Goal: Task Accomplishment & Management: Complete application form

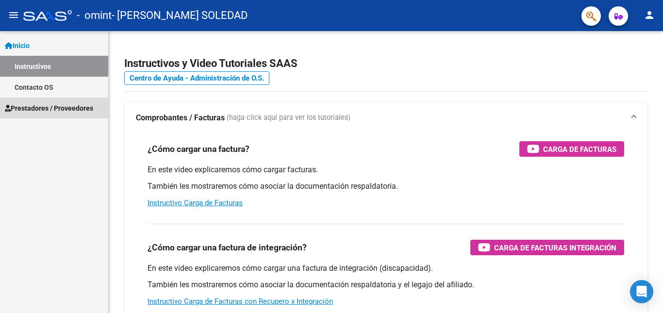
click at [44, 105] on span "Prestadores / Proveedores" at bounding box center [49, 108] width 88 height 11
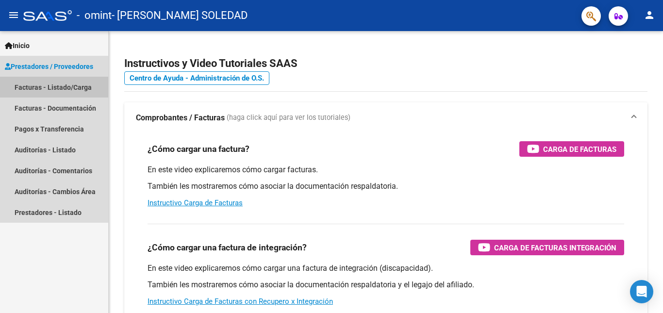
click at [79, 85] on link "Facturas - Listado/Carga" at bounding box center [54, 87] width 108 height 21
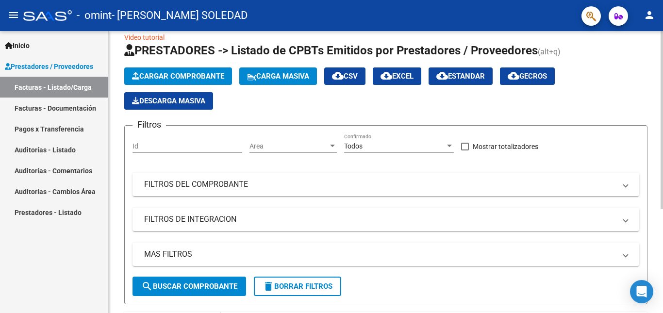
scroll to position [2, 0]
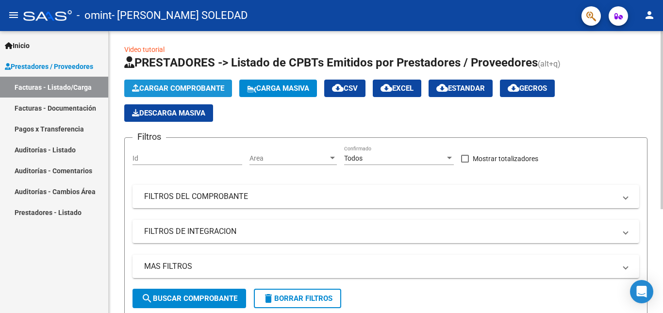
click at [214, 81] on button "Cargar Comprobante" at bounding box center [178, 88] width 108 height 17
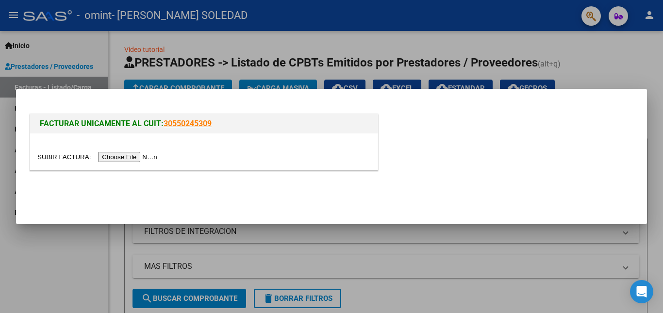
click at [125, 156] on input "file" at bounding box center [98, 157] width 123 height 10
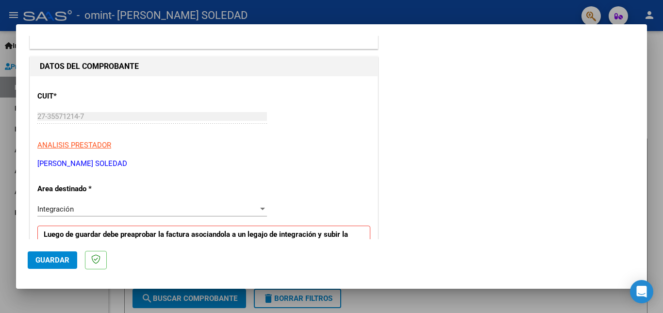
scroll to position [162, 0]
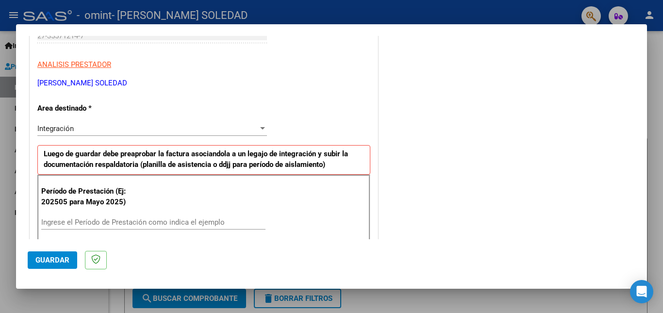
click at [128, 128] on div "Integración" at bounding box center [147, 128] width 221 height 9
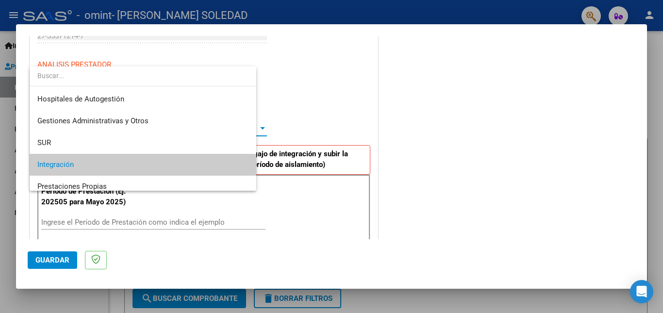
scroll to position [36, 0]
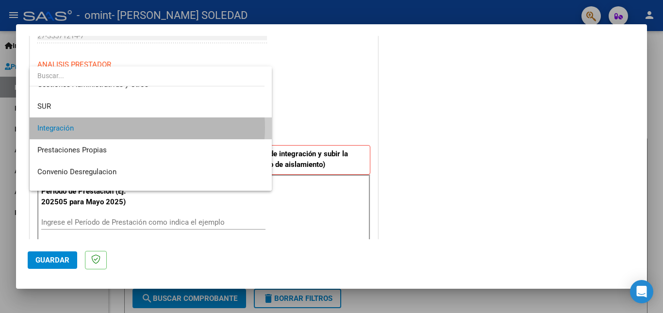
click at [128, 128] on span "Integración" at bounding box center [150, 128] width 227 height 22
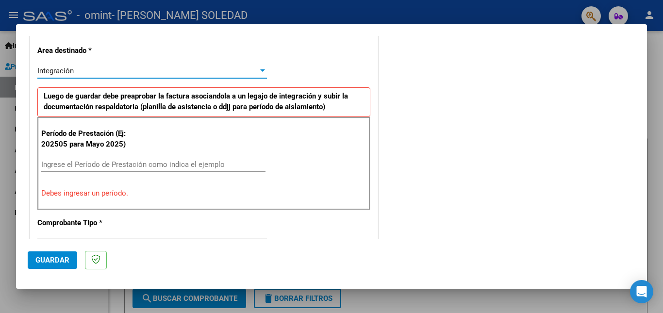
scroll to position [243, 0]
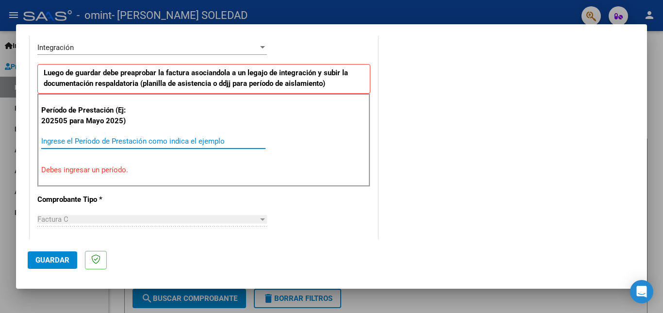
click at [167, 144] on input "Ingrese el Período de Prestación como indica el ejemplo" at bounding box center [153, 141] width 224 height 9
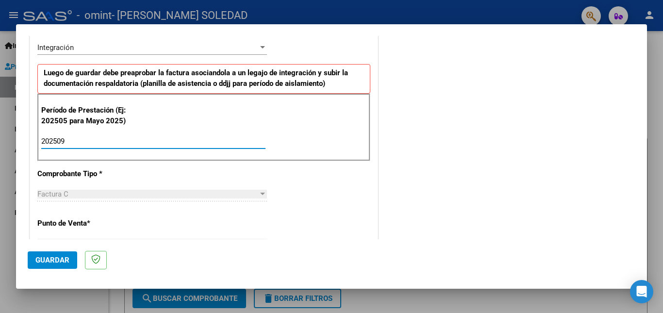
scroll to position [324, 0]
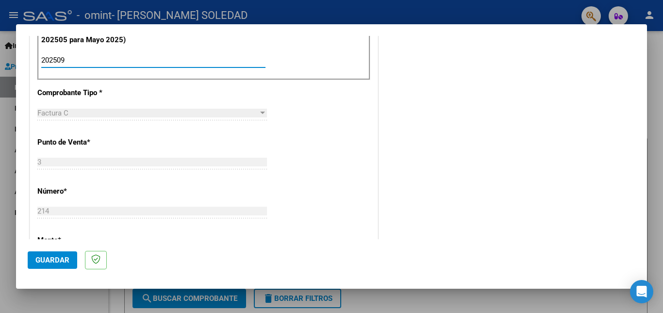
type input "202509"
click at [168, 114] on div "Factura C" at bounding box center [147, 113] width 221 height 9
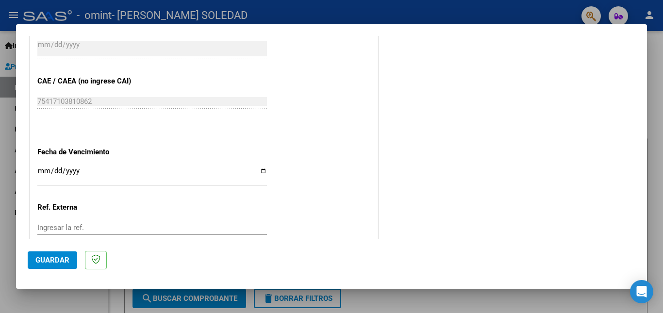
scroll to position [567, 0]
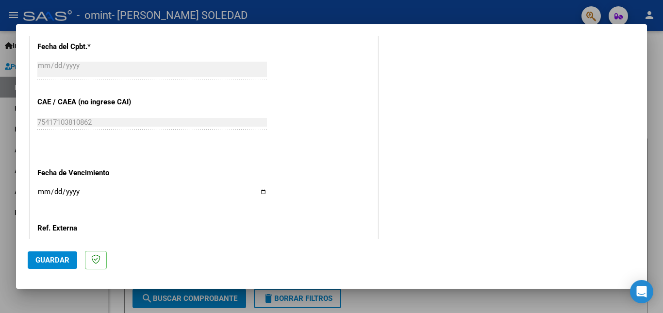
click at [260, 191] on input "Ingresar la fecha" at bounding box center [152, 196] width 230 height 16
type input "2025-10-18"
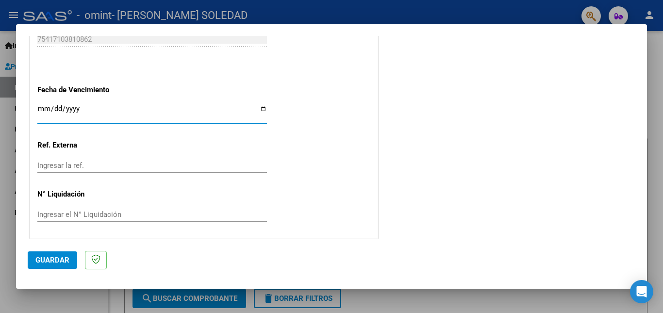
scroll to position [651, 0]
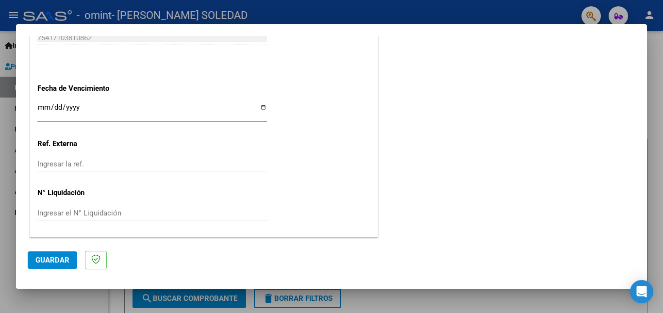
click at [37, 288] on mat-dialog-container "COMPROBANTE VER COMPROBANTE El comprobante fue leído exitosamente. DATOS DEL CO…" at bounding box center [331, 156] width 631 height 265
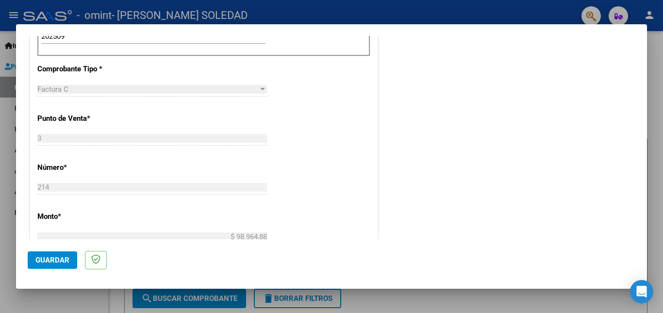
scroll to position [247, 0]
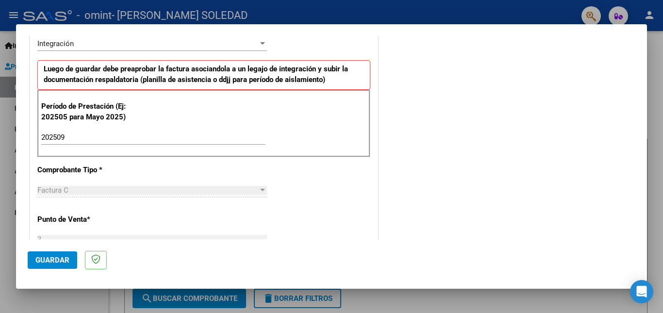
click at [654, 70] on div at bounding box center [331, 156] width 663 height 313
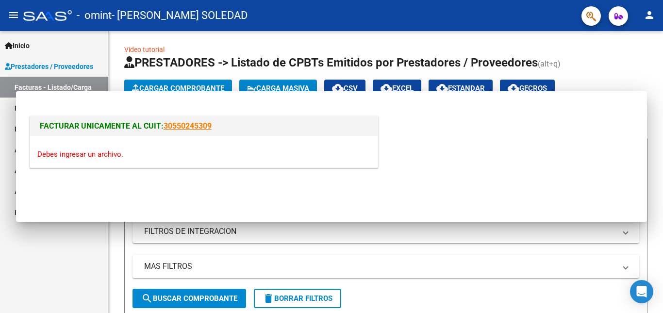
scroll to position [0, 0]
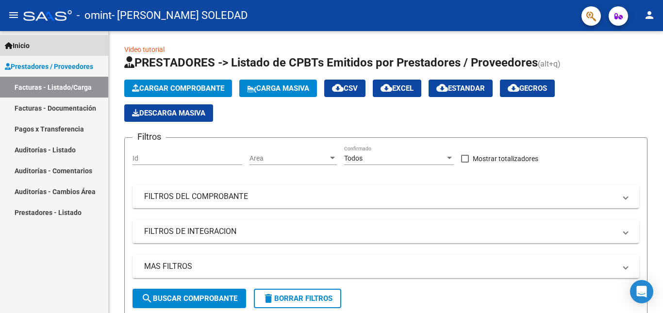
click at [50, 47] on link "Inicio" at bounding box center [54, 45] width 108 height 21
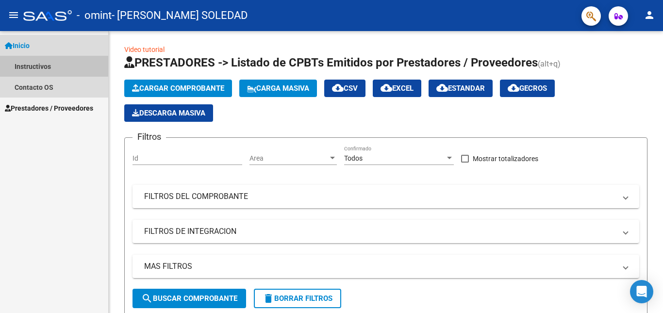
click at [53, 66] on link "Instructivos" at bounding box center [54, 66] width 108 height 21
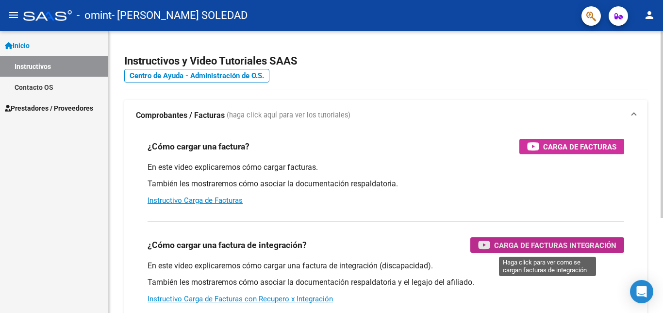
click at [522, 242] on span "Carga de Facturas Integración" at bounding box center [555, 245] width 122 height 12
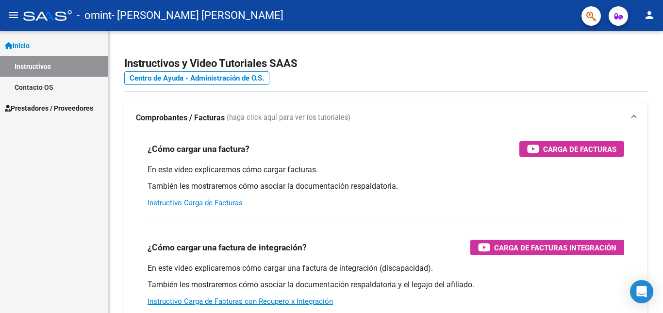
click at [65, 107] on span "Prestadores / Proveedores" at bounding box center [49, 108] width 88 height 11
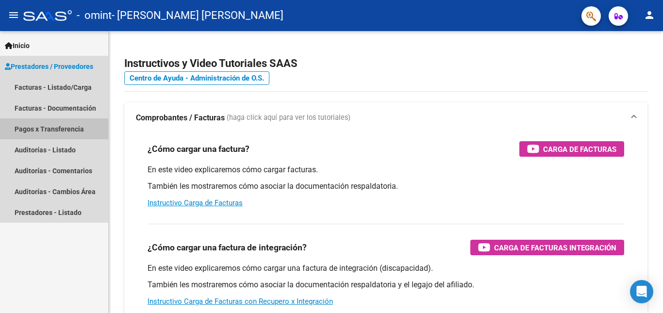
click at [60, 131] on link "Pagos x Transferencia" at bounding box center [54, 128] width 108 height 21
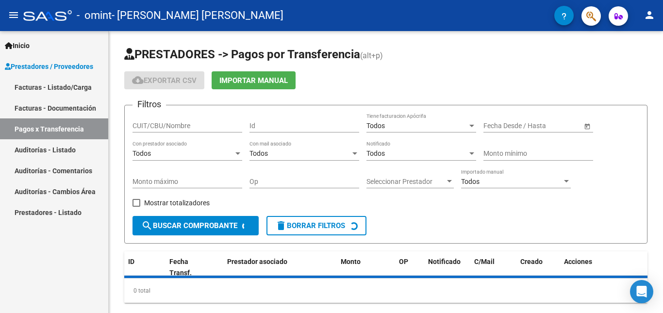
click at [68, 86] on link "Facturas - Listado/Carga" at bounding box center [54, 87] width 108 height 21
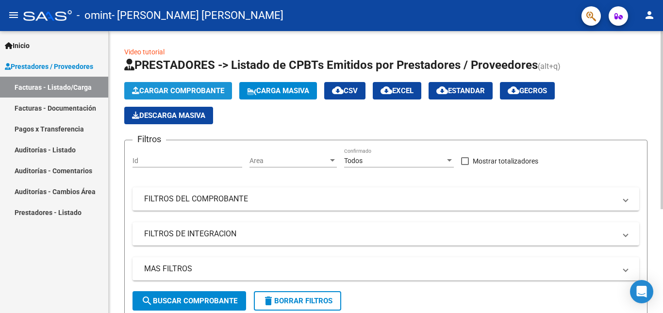
click at [145, 87] on span "Cargar Comprobante" at bounding box center [178, 90] width 92 height 9
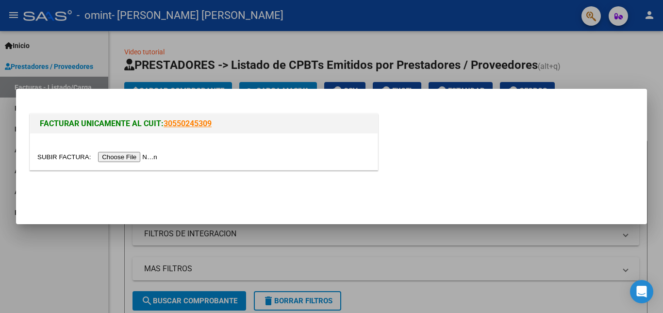
drag, startPoint x: 102, startPoint y: 165, endPoint x: 108, endPoint y: 161, distance: 7.4
click at [106, 162] on div at bounding box center [204, 152] width 348 height 36
click at [108, 161] on input "file" at bounding box center [98, 157] width 123 height 10
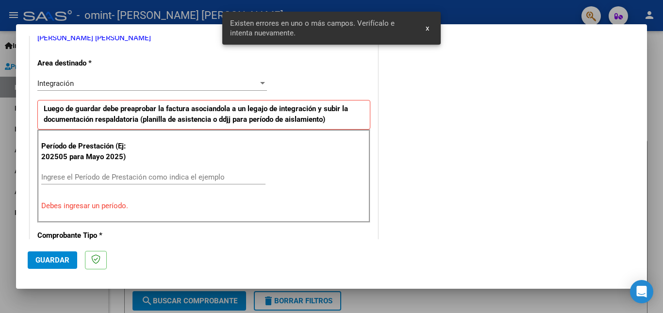
scroll to position [218, 0]
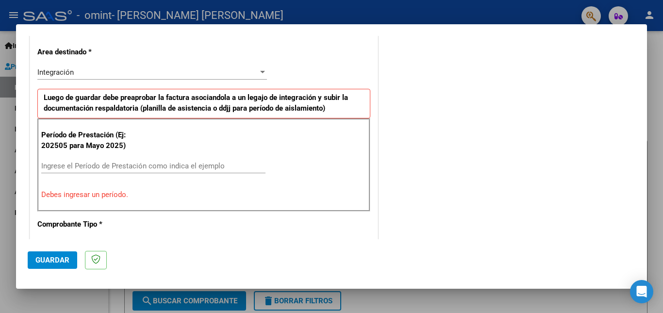
click at [103, 167] on input "Ingrese el Período de Prestación como indica el ejemplo" at bounding box center [153, 166] width 224 height 9
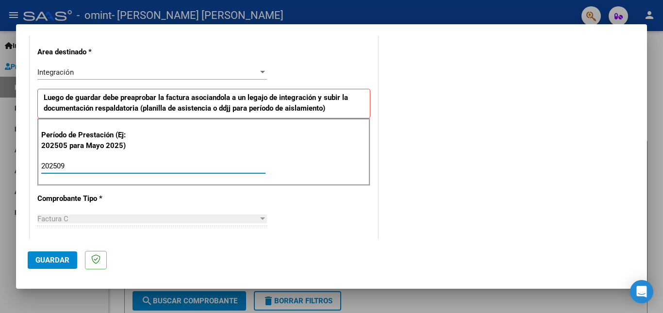
type input "202509"
click at [51, 252] on button "Guardar" at bounding box center [53, 259] width 50 height 17
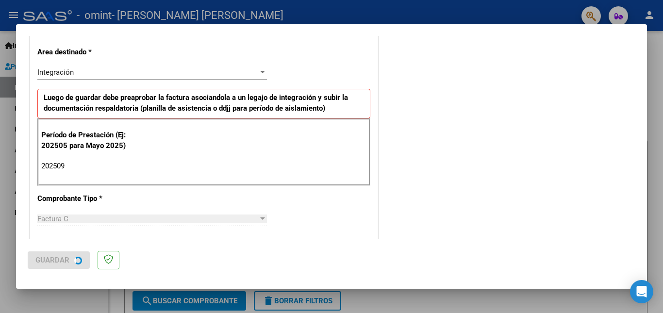
scroll to position [0, 0]
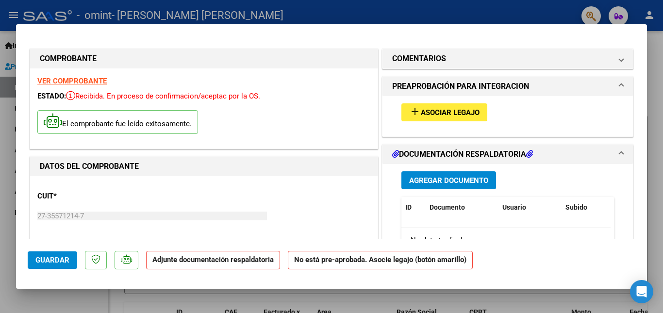
click at [461, 113] on span "Asociar Legajo" at bounding box center [450, 112] width 59 height 9
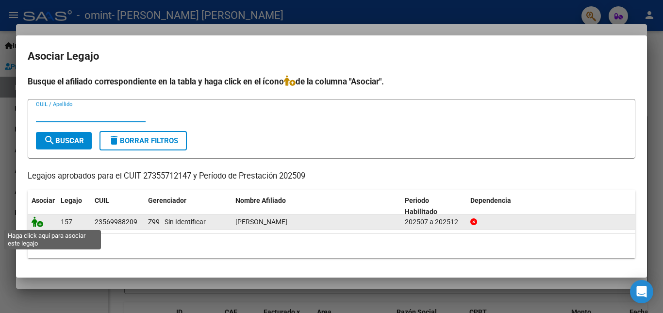
click at [40, 225] on icon at bounding box center [38, 222] width 12 height 11
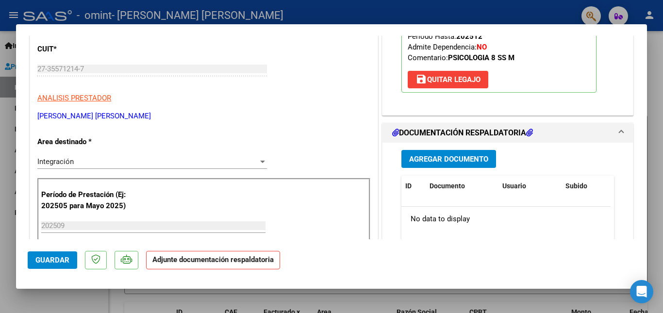
scroll to position [243, 0]
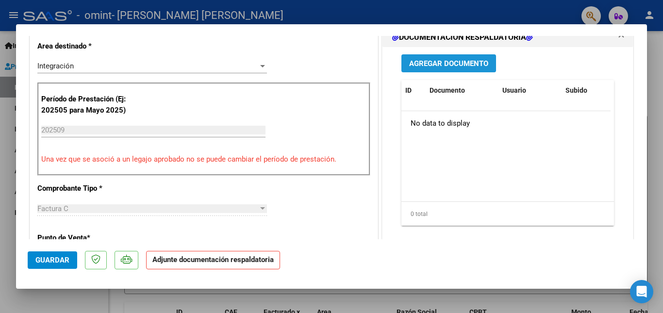
click at [447, 63] on span "Agregar Documento" at bounding box center [448, 63] width 79 height 9
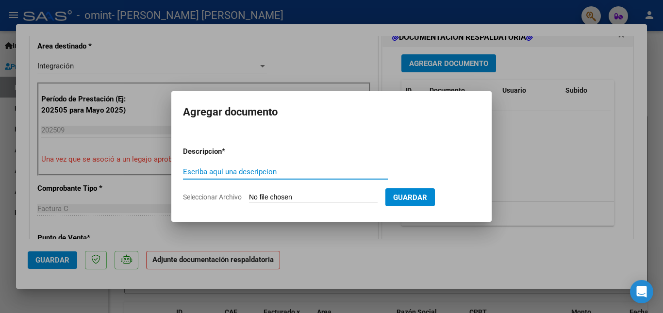
click at [295, 173] on input "Escriba aquí una descripcion" at bounding box center [285, 171] width 205 height 9
type input "l"
type input "planillla de asistencia"
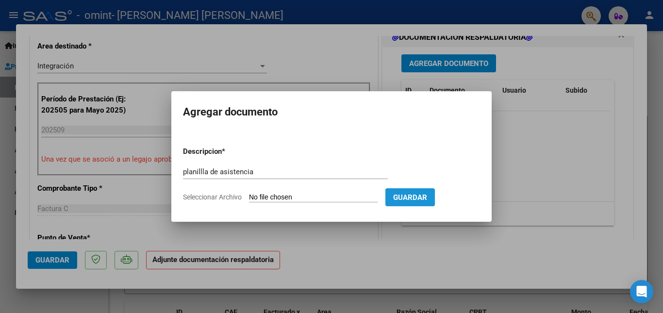
click at [427, 194] on span "Guardar" at bounding box center [410, 197] width 34 height 9
click at [427, 200] on span "Guardar" at bounding box center [410, 197] width 34 height 9
click at [330, 195] on input "Seleccionar Archivo" at bounding box center [313, 197] width 129 height 9
type input "C:\fakepath\planilla asistencia [PERSON_NAME].pdf"
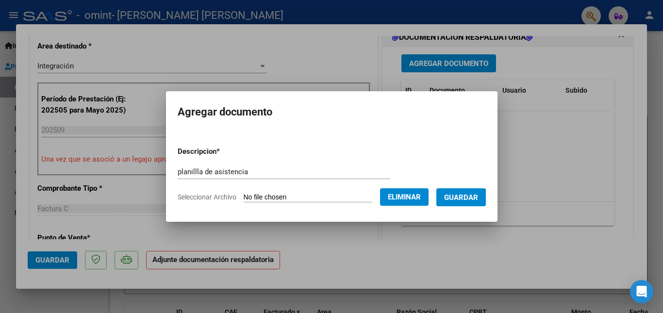
click at [468, 199] on span "Guardar" at bounding box center [461, 197] width 34 height 9
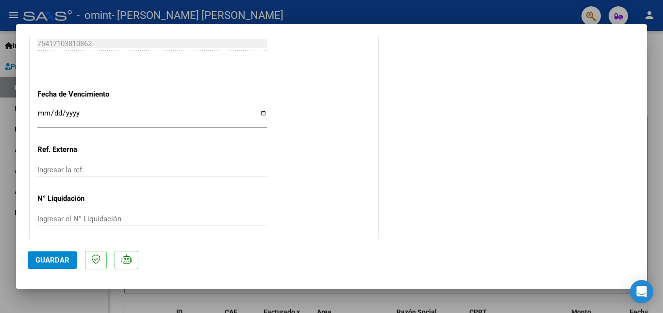
scroll to position [666, 0]
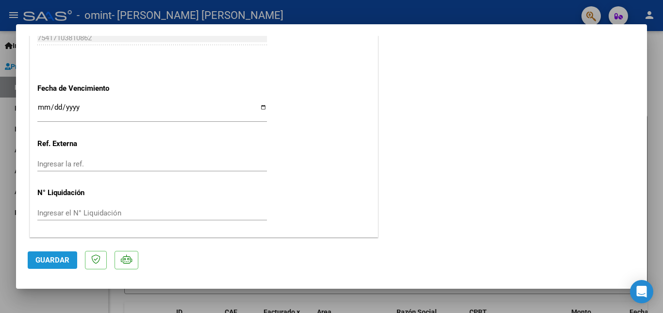
click at [53, 258] on span "Guardar" at bounding box center [52, 260] width 34 height 9
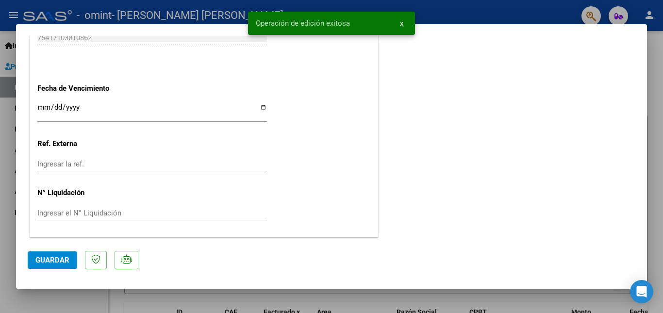
click at [402, 21] on span "x" at bounding box center [401, 23] width 3 height 9
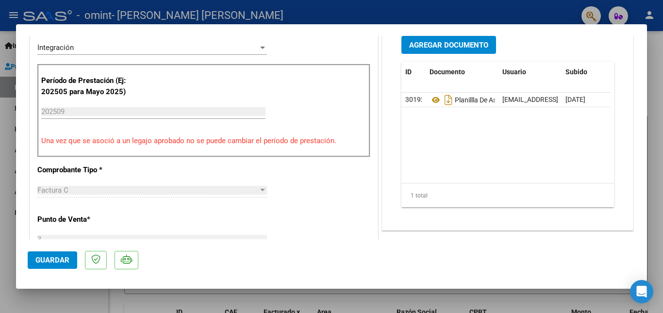
scroll to position [0, 0]
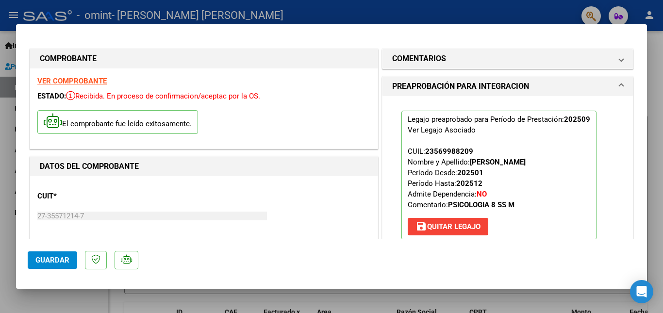
click at [0, 116] on div at bounding box center [331, 156] width 663 height 313
type input "$ 0,00"
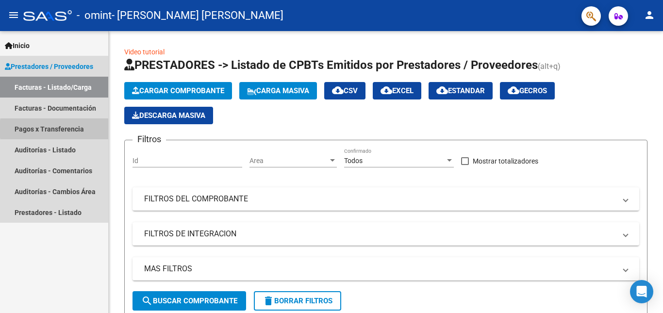
click at [79, 129] on link "Pagos x Transferencia" at bounding box center [54, 128] width 108 height 21
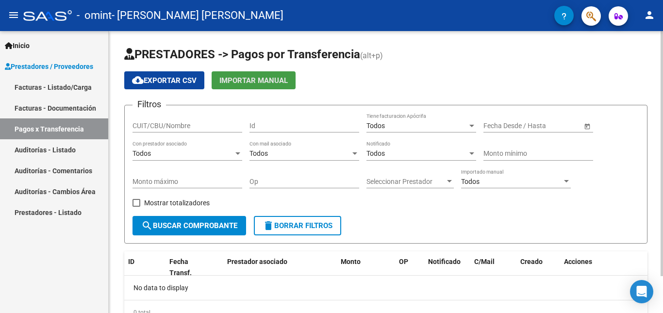
click at [225, 83] on span "Importar Manual" at bounding box center [253, 80] width 68 height 9
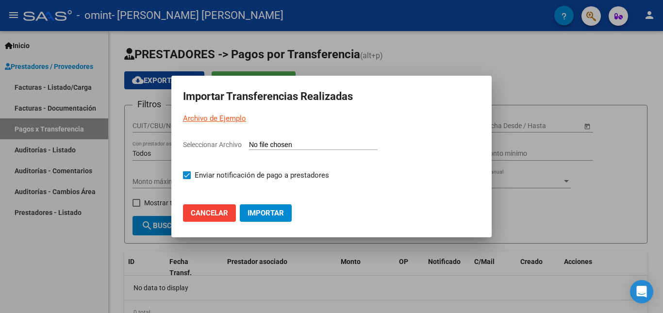
click at [212, 219] on button "Cancelar" at bounding box center [209, 212] width 53 height 17
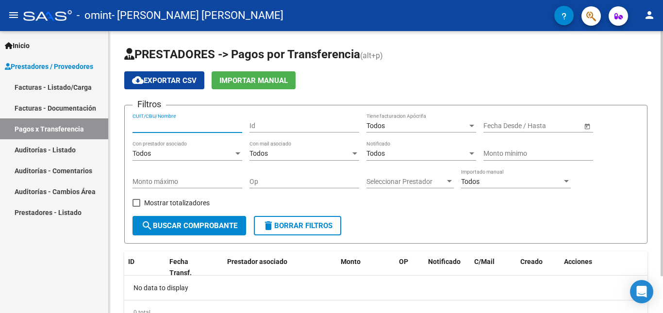
click at [207, 124] on input "CUIT/CBU/Nombre" at bounding box center [188, 126] width 110 height 8
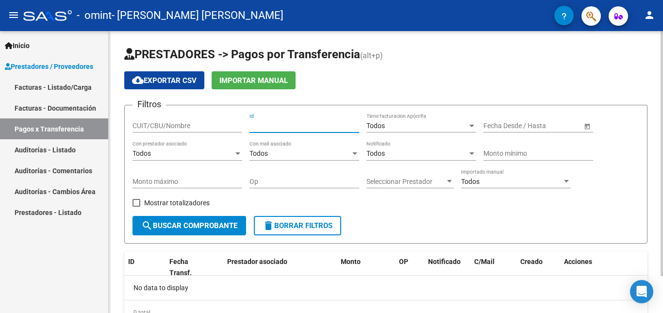
click at [263, 125] on input "Id" at bounding box center [305, 126] width 110 height 8
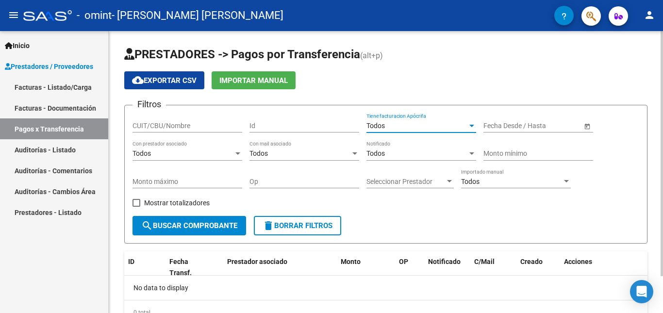
click at [408, 125] on div "Todos" at bounding box center [417, 126] width 101 height 8
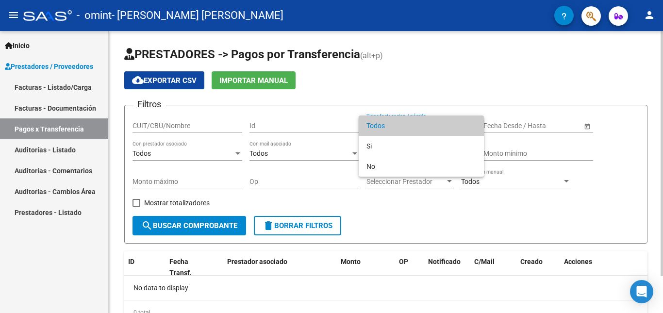
click at [408, 125] on span "Todos" at bounding box center [422, 126] width 110 height 20
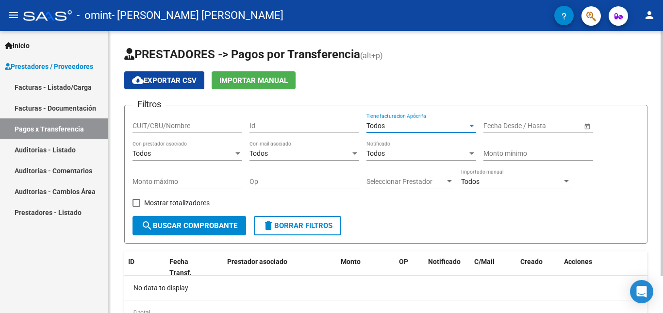
scroll to position [43, 0]
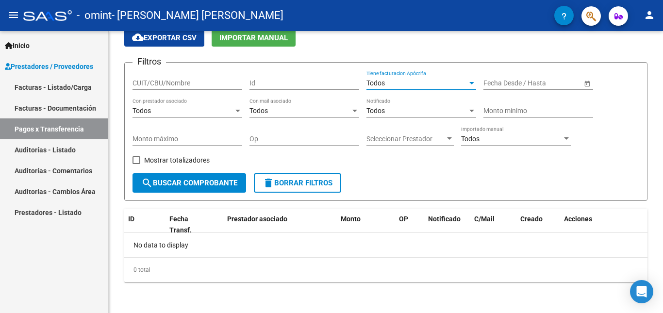
click at [62, 217] on link "Prestadores - Listado" at bounding box center [54, 212] width 108 height 21
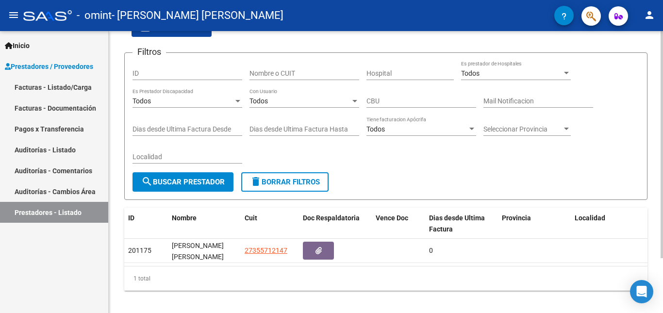
scroll to position [68, 0]
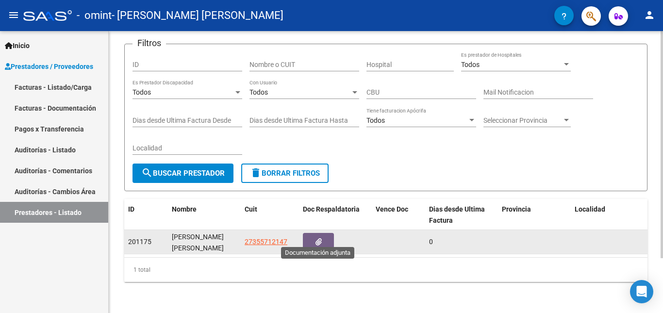
click at [313, 236] on button "button" at bounding box center [318, 242] width 31 height 18
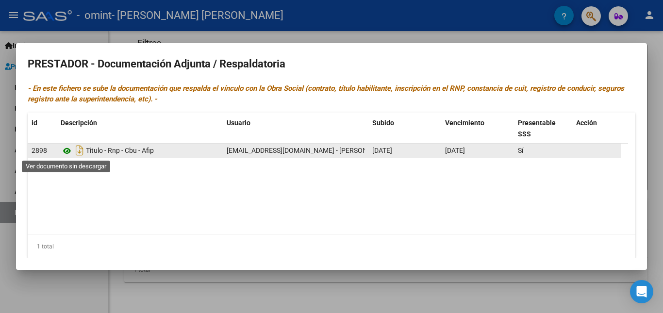
click at [68, 151] on icon at bounding box center [67, 151] width 13 height 12
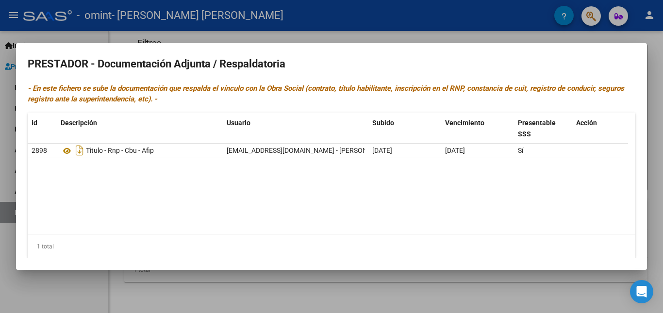
click at [53, 281] on div at bounding box center [331, 156] width 663 height 313
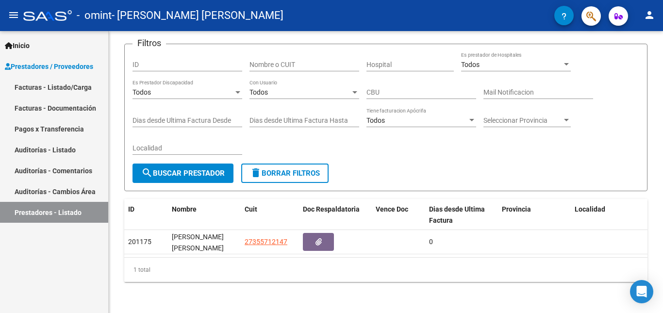
click at [66, 84] on link "Facturas - Listado/Carga" at bounding box center [54, 87] width 108 height 21
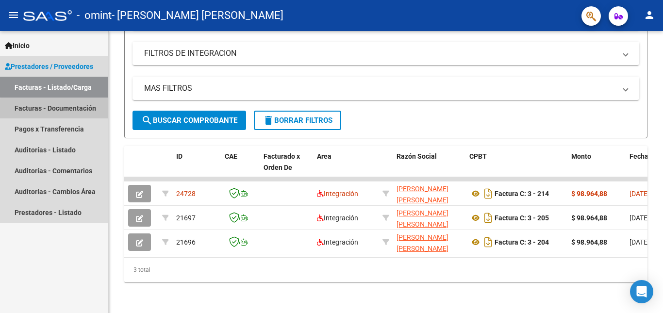
click at [69, 110] on link "Facturas - Documentación" at bounding box center [54, 108] width 108 height 21
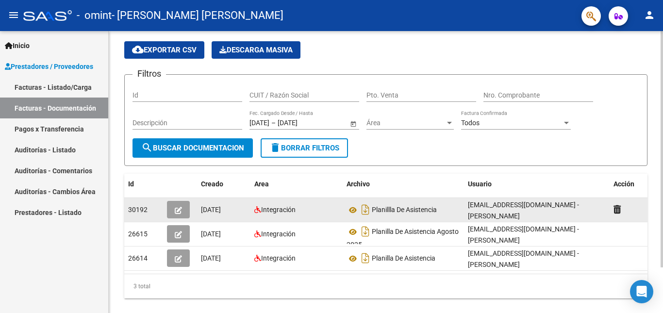
scroll to position [54, 0]
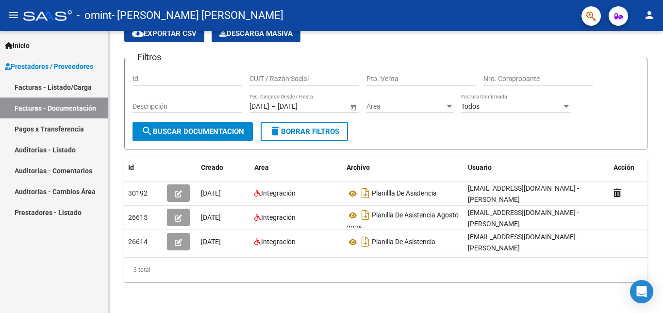
click at [54, 126] on link "Pagos x Transferencia" at bounding box center [54, 128] width 108 height 21
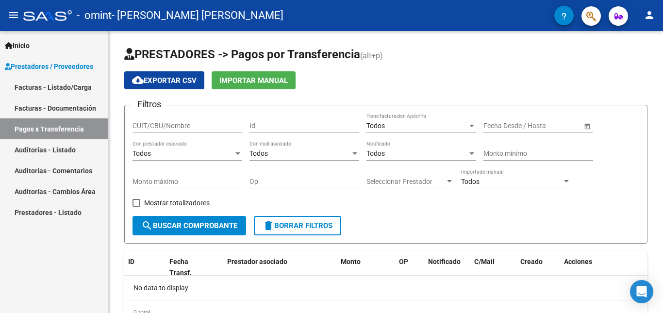
click at [67, 152] on link "Auditorías - Listado" at bounding box center [54, 149] width 108 height 21
